Goal: Find specific page/section: Find specific page/section

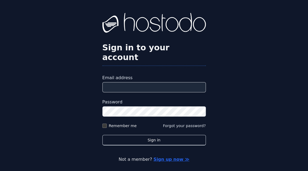
click at [162, 93] on input "Email address" at bounding box center [154, 87] width 104 height 10
type input "**********"
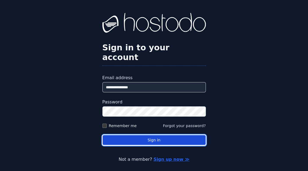
click at [150, 142] on button "Sign in" at bounding box center [154, 140] width 104 height 11
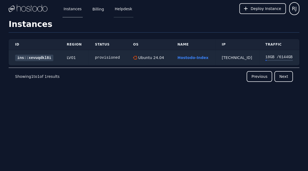
click at [120, 9] on link "Helpdesk" at bounding box center [124, 9] width 20 height 18
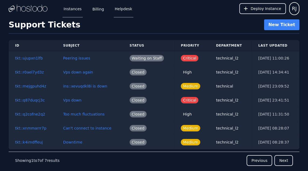
click at [67, 6] on link "Instances" at bounding box center [73, 9] width 20 height 18
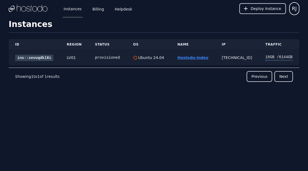
click at [183, 59] on link "Hostodo-Index" at bounding box center [192, 58] width 31 height 4
